Goal: Find specific page/section: Find specific page/section

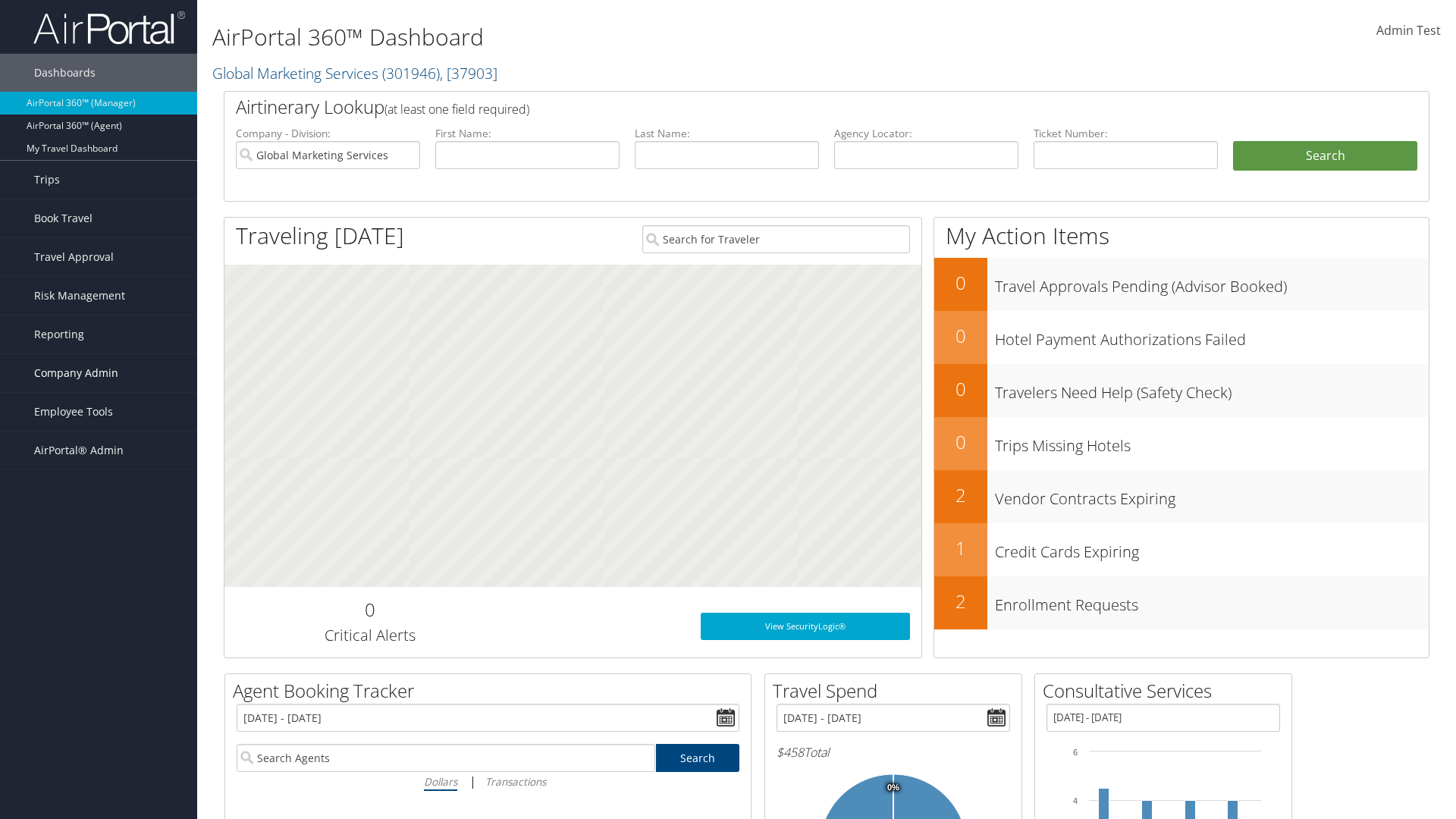
click at [98, 374] on span "Company Admin" at bounding box center [76, 374] width 84 height 38
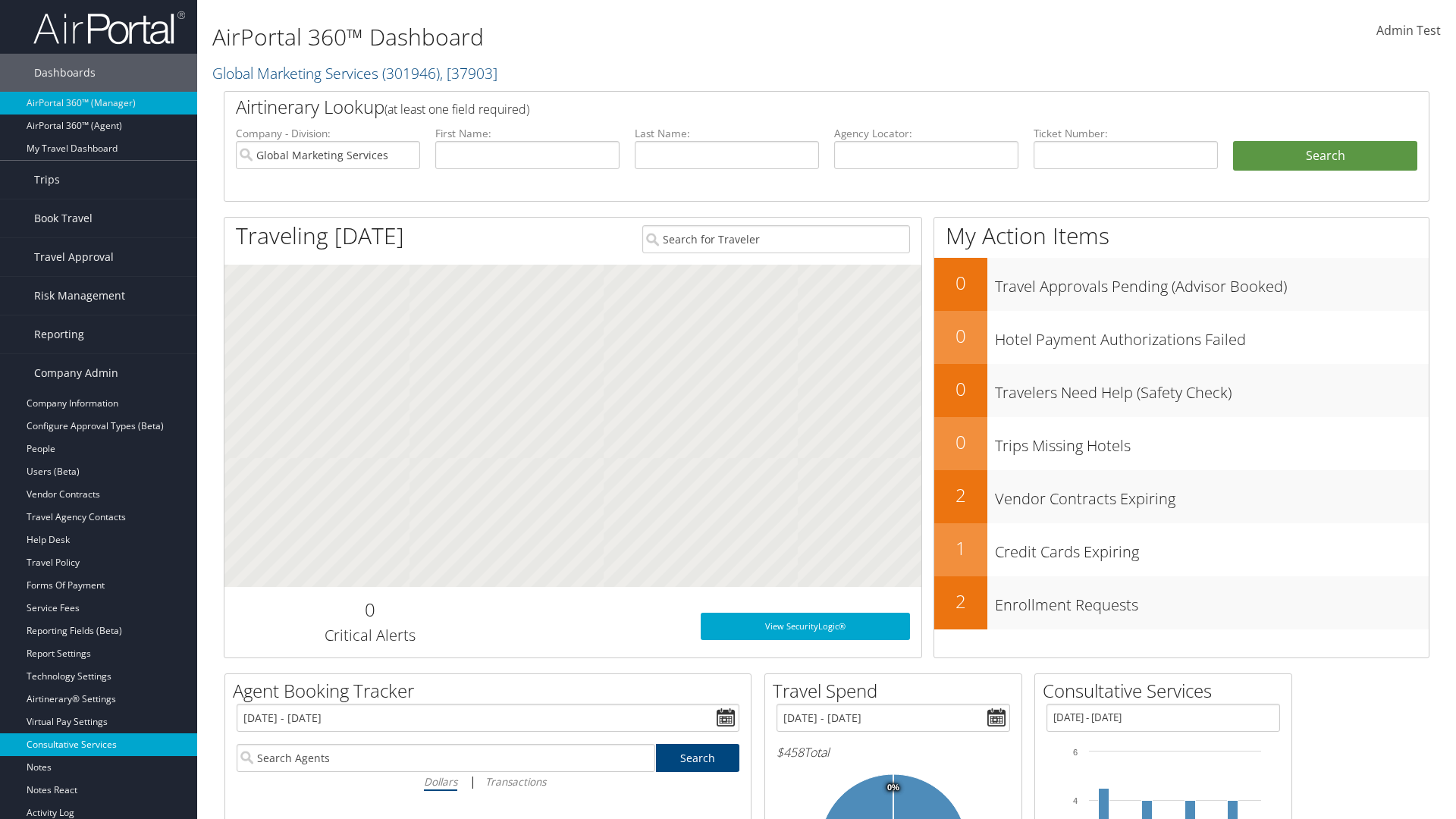
click at [98, 733] on link "Consultative Services" at bounding box center [98, 744] width 197 height 23
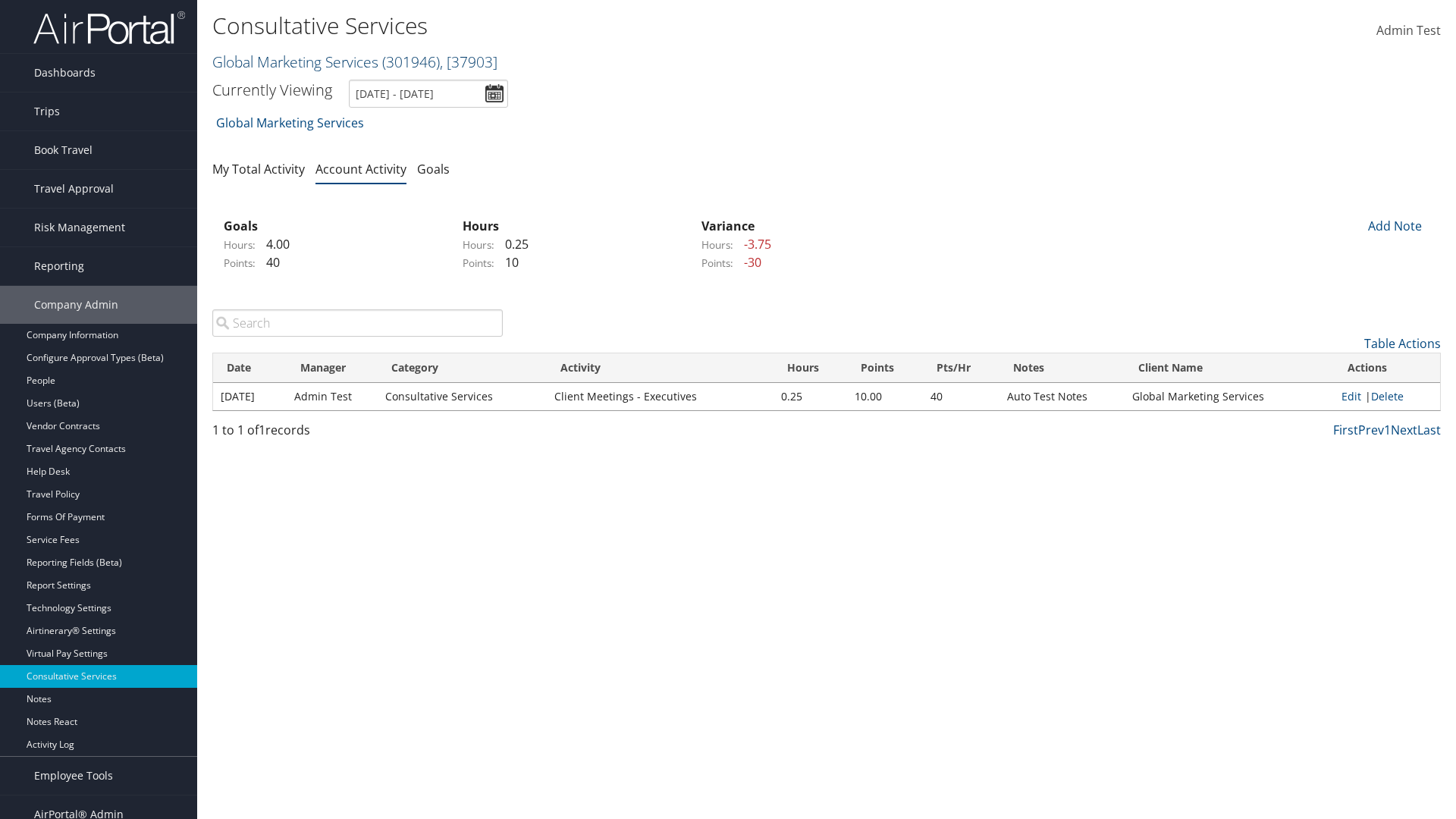
click at [293, 61] on link "Global Marketing Services ( 301946 ) , [ 37903 ]" at bounding box center [354, 62] width 285 height 20
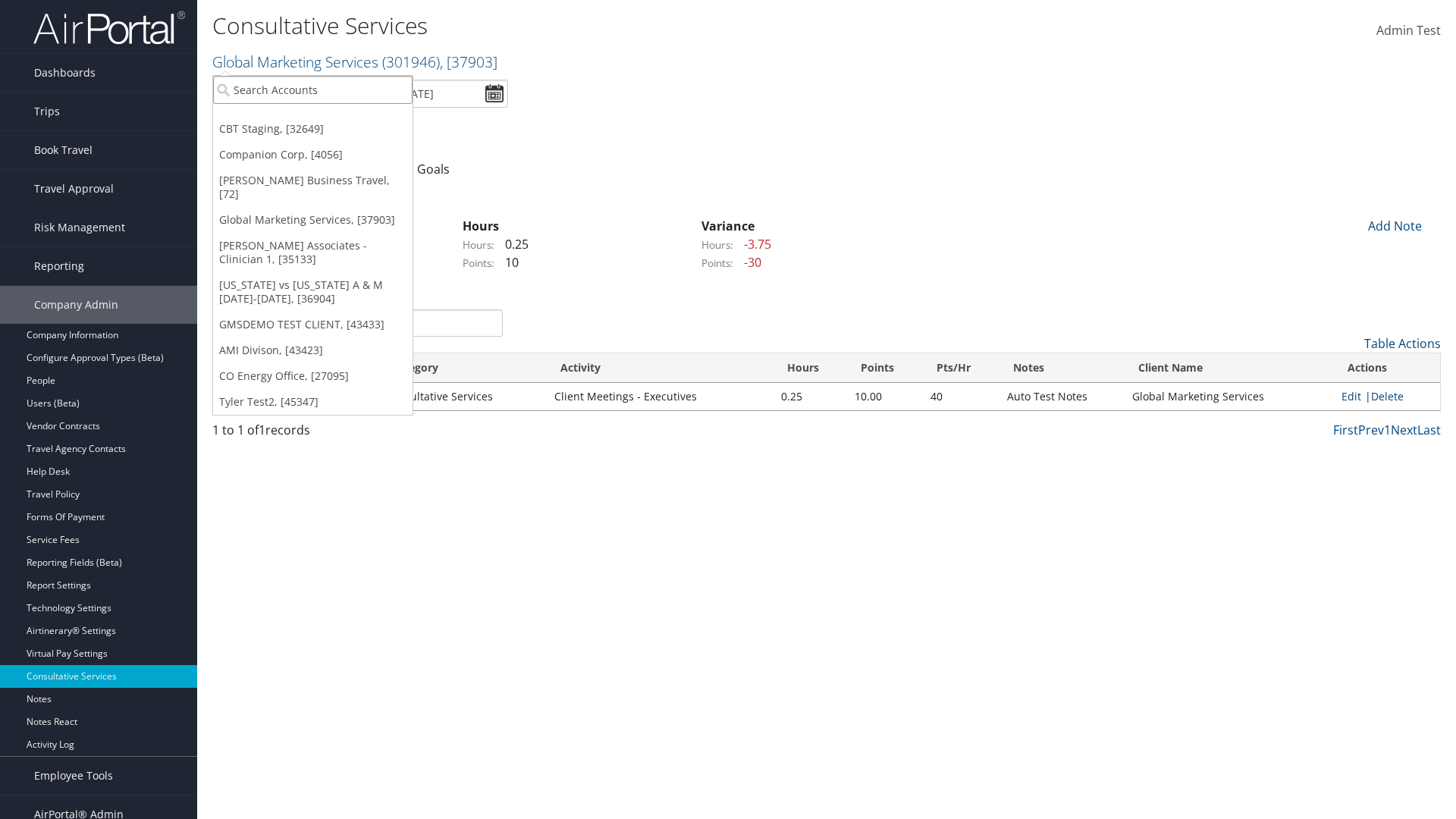
click at [313, 89] on input "search" at bounding box center [313, 89] width 200 height 28
type input "CBTSTG"
click at [313, 118] on div "CBT Staging (CBTSTG), [32649]" at bounding box center [313, 118] width 216 height 14
